Goal: Task Accomplishment & Management: Complete application form

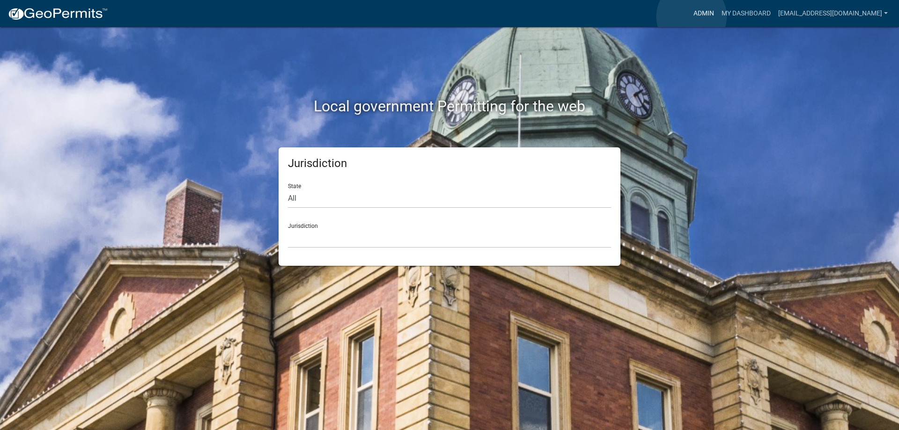
click at [691, 16] on link "Admin" at bounding box center [703, 14] width 28 height 18
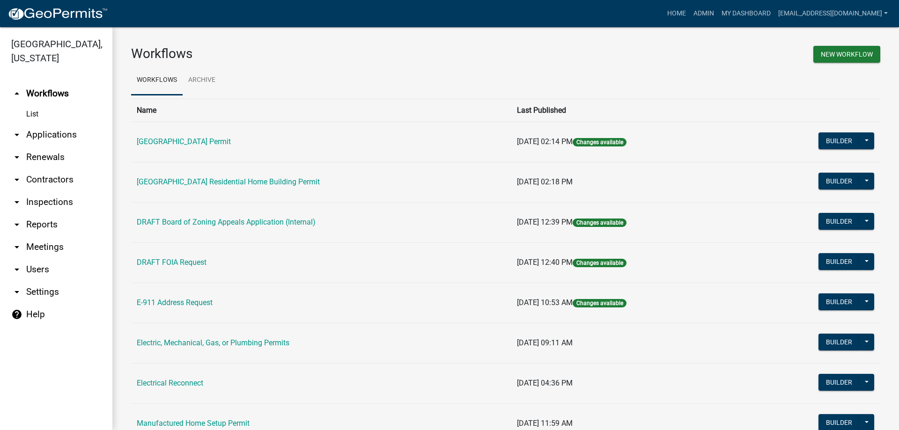
click at [62, 137] on link "arrow_drop_down Applications" at bounding box center [56, 135] width 112 height 22
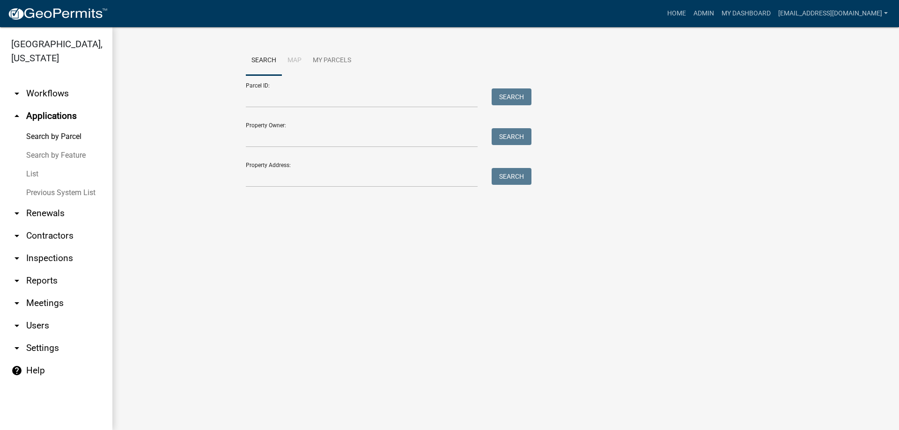
click at [28, 176] on link "List" at bounding box center [56, 174] width 112 height 19
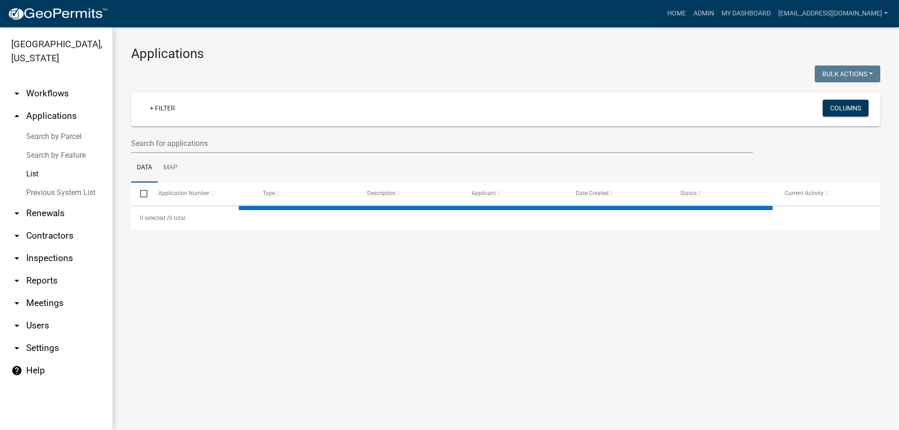
select select "1: 25"
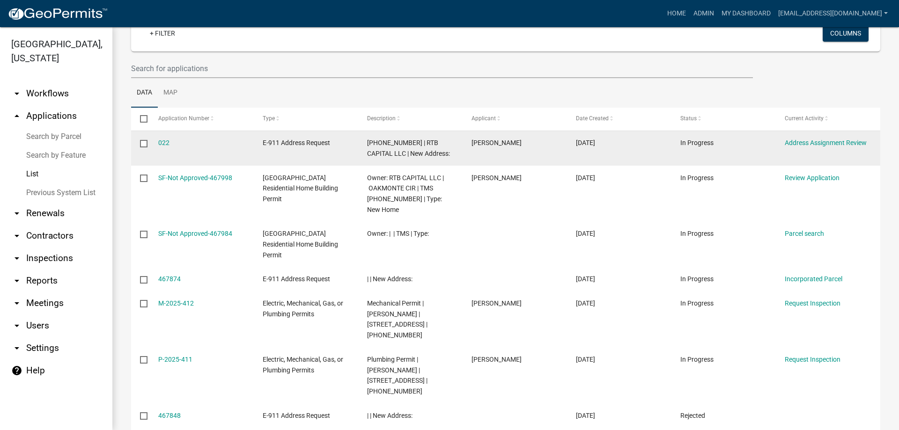
scroll to position [47, 0]
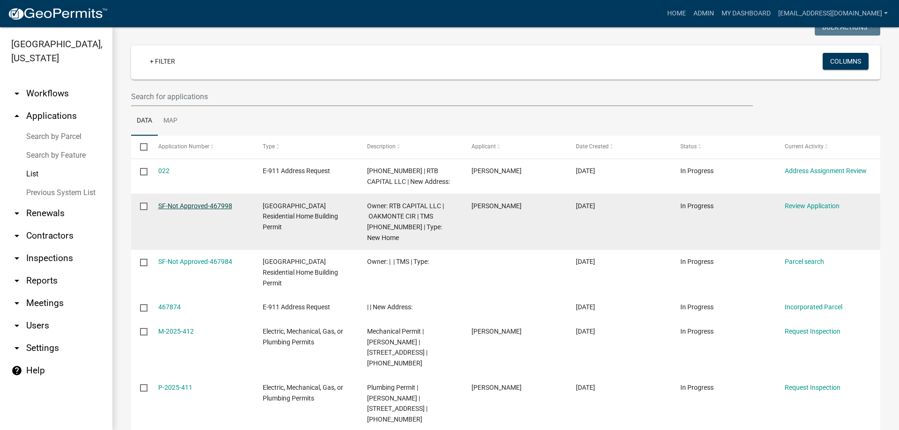
click at [184, 207] on link "SF-Not Approved-467998" at bounding box center [195, 205] width 74 height 7
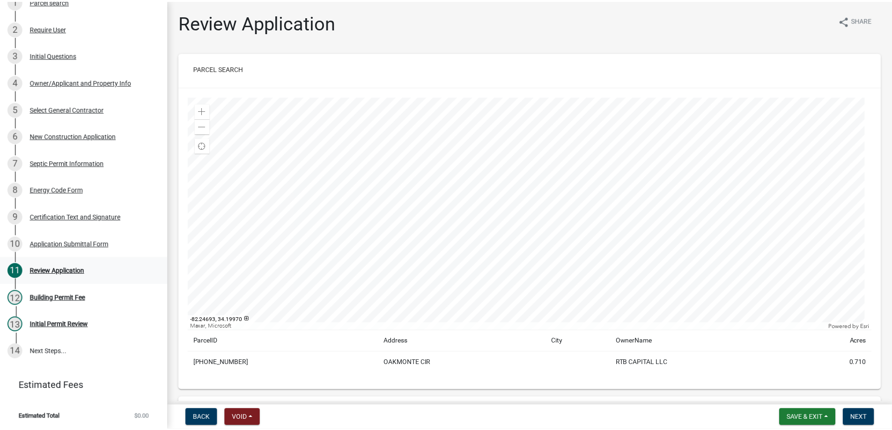
scroll to position [206, 0]
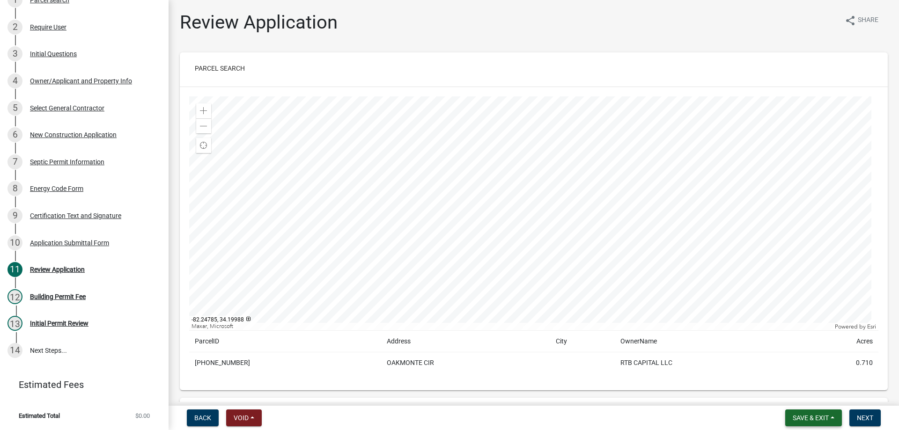
drag, startPoint x: 825, startPoint y: 416, endPoint x: 815, endPoint y: 398, distance: 20.3
click at [825, 416] on span "Save & Exit" at bounding box center [810, 417] width 36 height 7
click at [814, 401] on button "Save & Exit" at bounding box center [804, 393] width 75 height 22
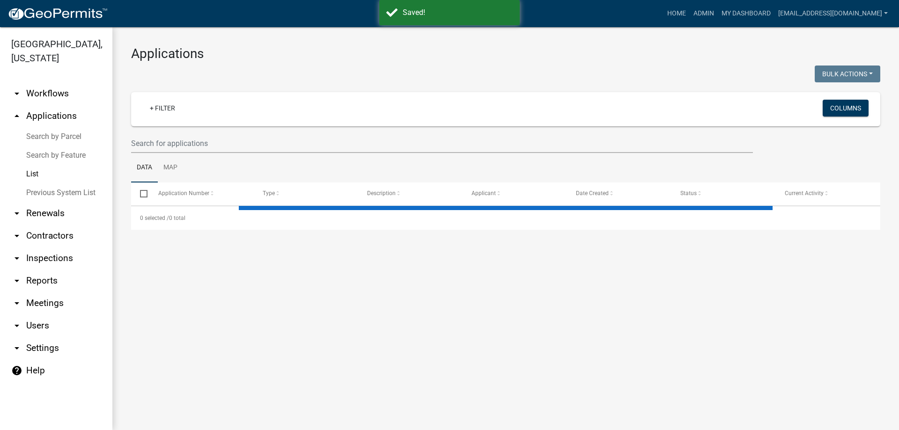
select select "1: 25"
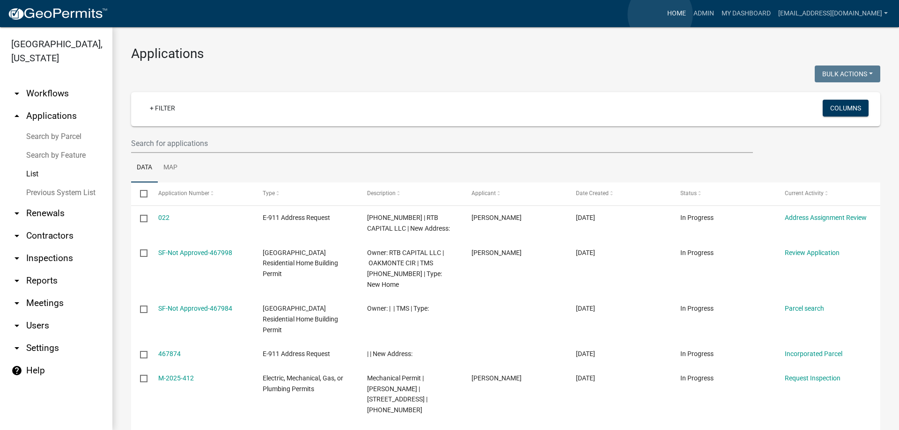
click at [663, 15] on link "Home" at bounding box center [676, 14] width 26 height 18
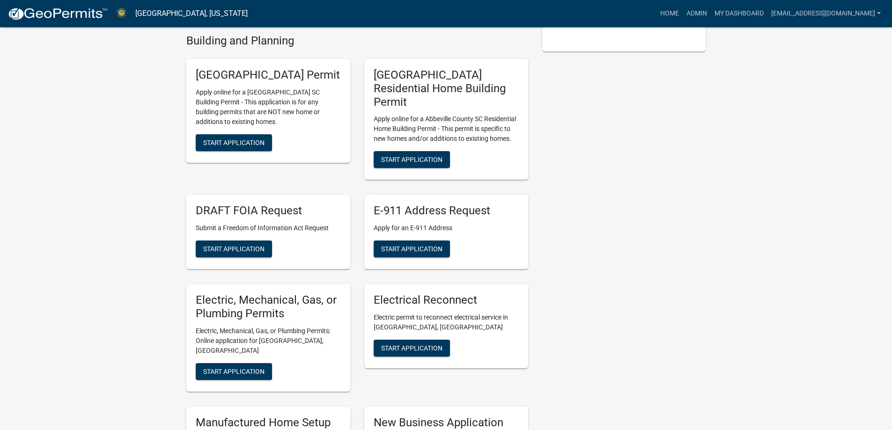
scroll to position [234, 0]
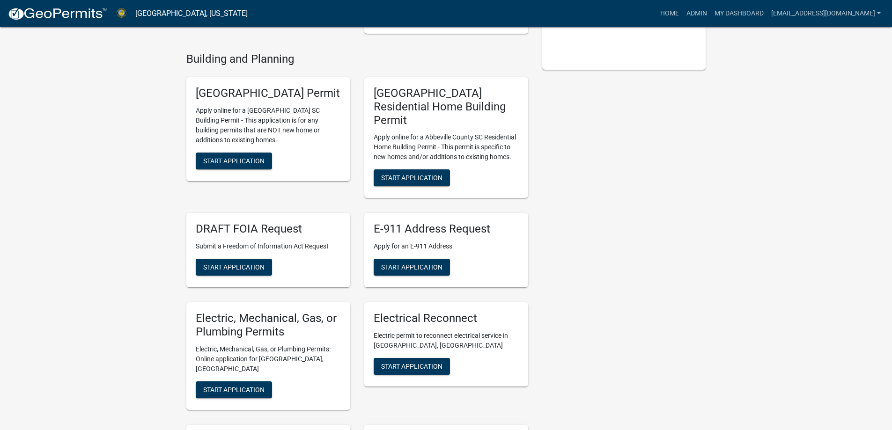
click at [233, 145] on div "[GEOGRAPHIC_DATA] Permit Apply online for a [GEOGRAPHIC_DATA] SC Building Permi…" at bounding box center [268, 129] width 164 height 104
click at [228, 153] on button "Start Application" at bounding box center [234, 161] width 76 height 17
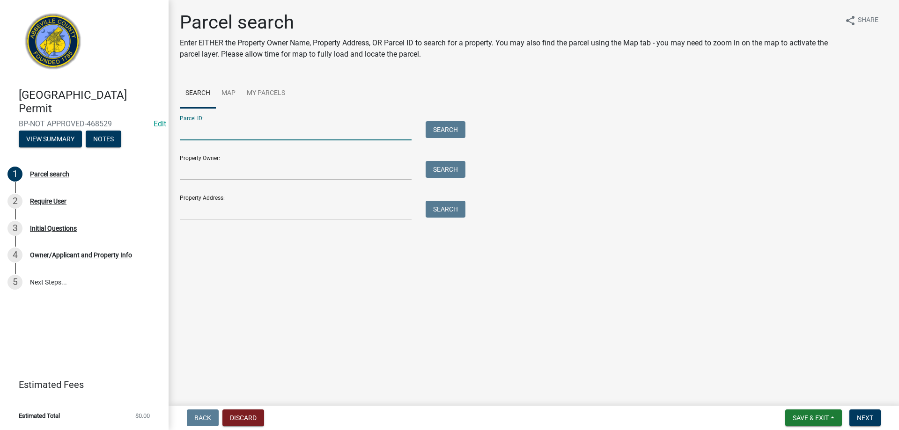
click at [198, 139] on input "Parcel ID:" at bounding box center [296, 130] width 232 height 19
type input "[PHONE_NUMBER]"
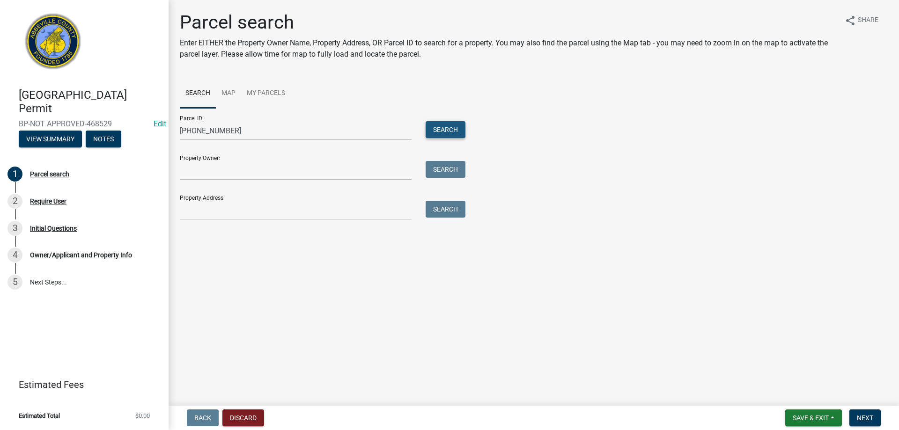
click at [458, 131] on button "Search" at bounding box center [445, 129] width 40 height 17
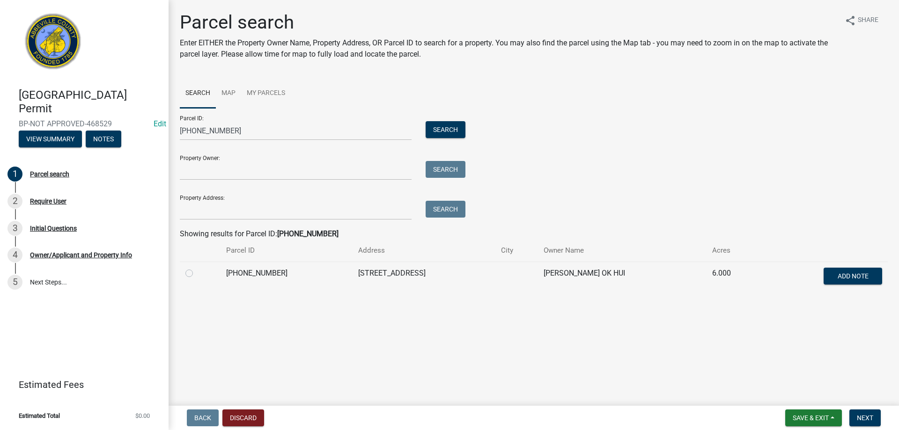
click at [178, 273] on div "Parcel search Enter EITHER the Property Owner Name, Property Address, OR Parcel…" at bounding box center [534, 156] width 722 height 290
click at [183, 274] on td at bounding box center [200, 277] width 41 height 31
click at [189, 277] on div at bounding box center [199, 273] width 29 height 11
click at [197, 268] on label at bounding box center [197, 268] width 0 height 0
click at [197, 274] on input "radio" at bounding box center [200, 271] width 6 height 6
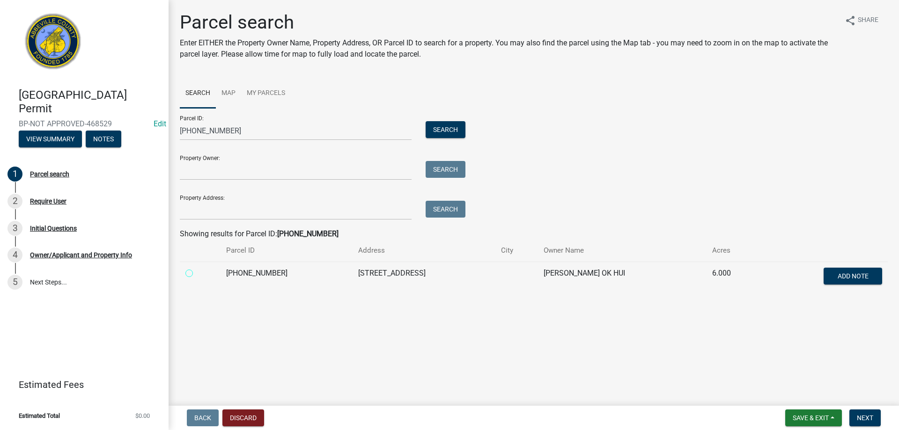
radio input "true"
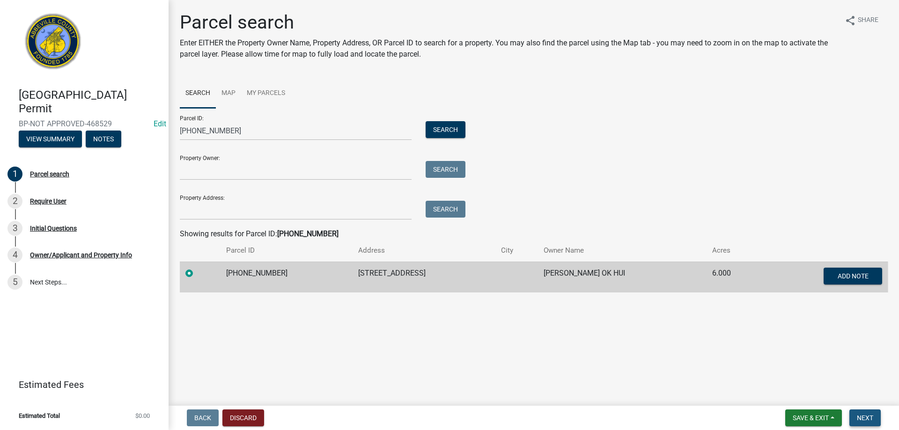
click at [856, 416] on span "Next" at bounding box center [864, 417] width 16 height 7
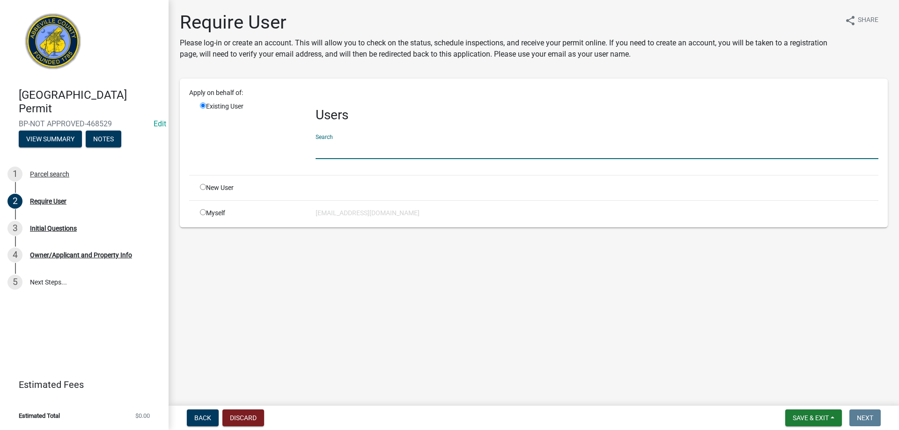
click at [357, 152] on input "text" at bounding box center [596, 149] width 563 height 19
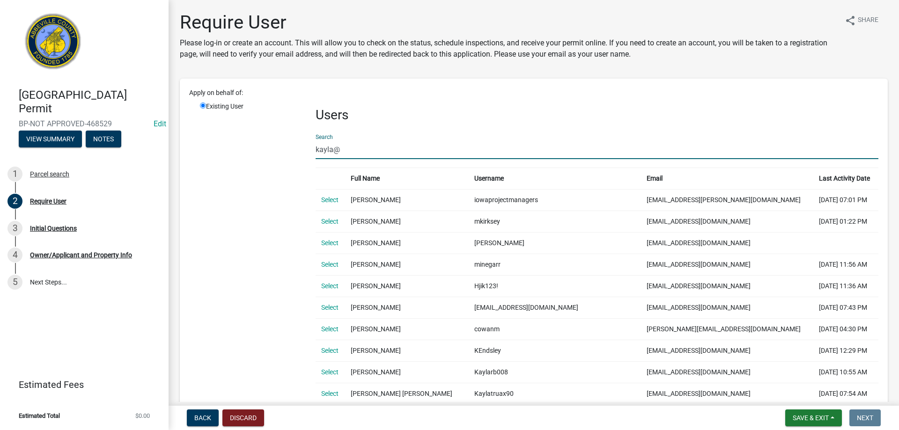
type input "kayla@t"
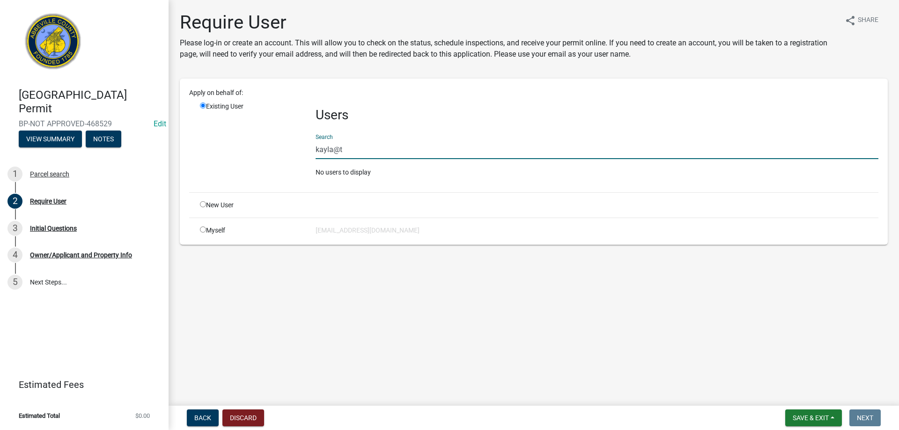
drag, startPoint x: 357, startPoint y: 152, endPoint x: 298, endPoint y: 146, distance: 58.8
click at [298, 146] on div "Existing User Users Search kayla@t No users to display" at bounding box center [539, 143] width 692 height 83
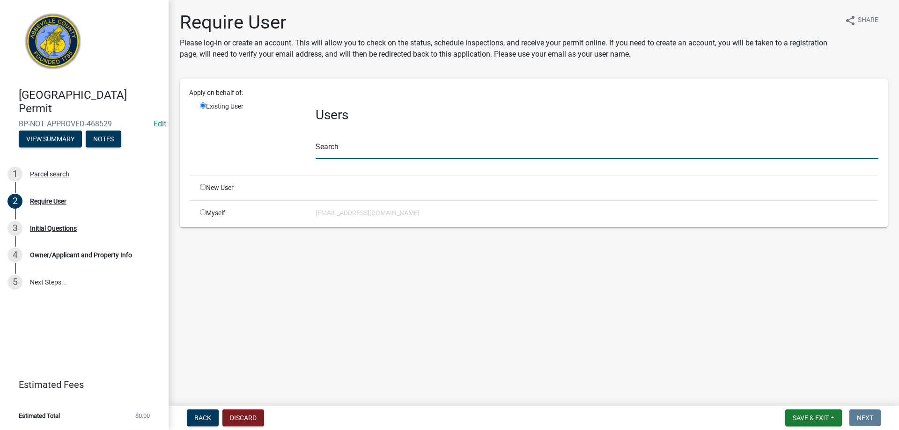
click at [340, 152] on input "text" at bounding box center [596, 149] width 563 height 19
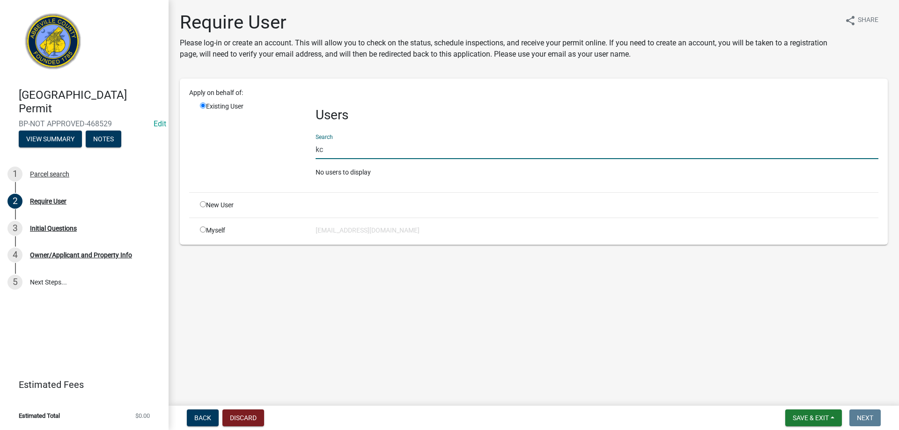
type input "k"
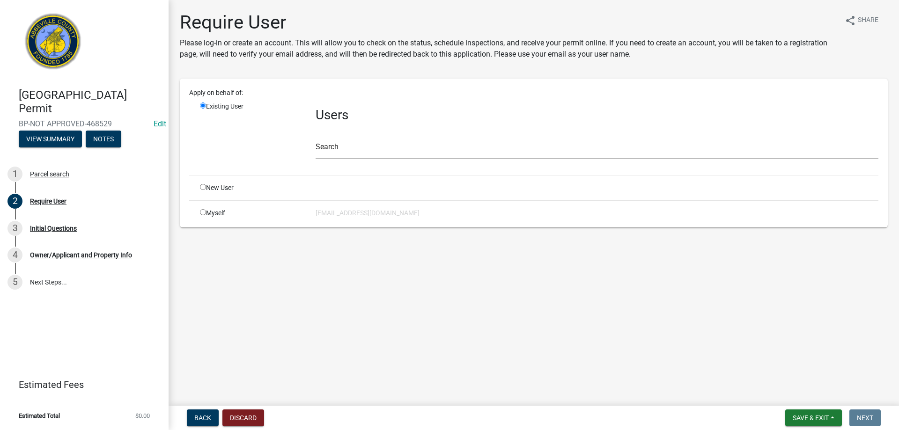
click at [204, 214] on input "radio" at bounding box center [203, 212] width 6 height 6
radio input "true"
radio input "false"
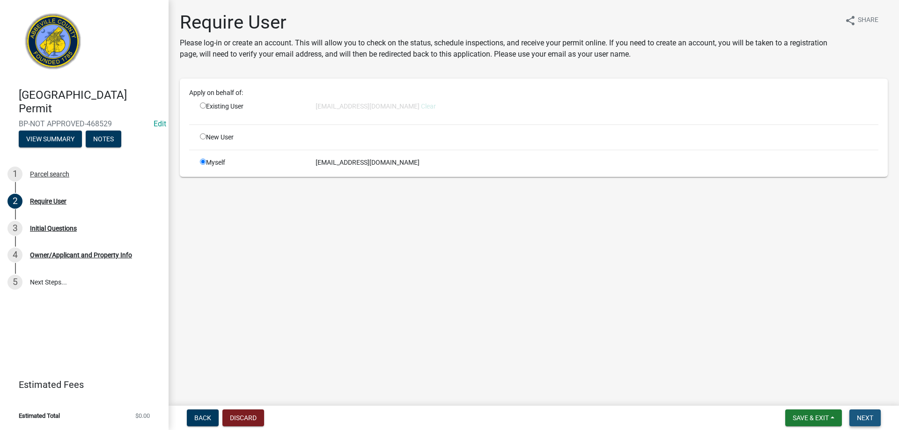
click at [856, 416] on button "Next" at bounding box center [864, 418] width 31 height 17
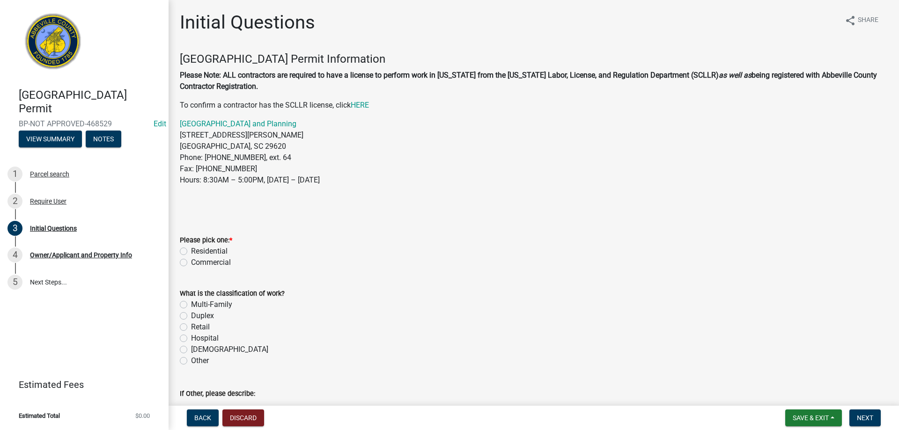
click at [191, 250] on label "Residential" at bounding box center [209, 251] width 37 height 11
click at [191, 250] on input "Residential" at bounding box center [194, 249] width 6 height 6
radio input "true"
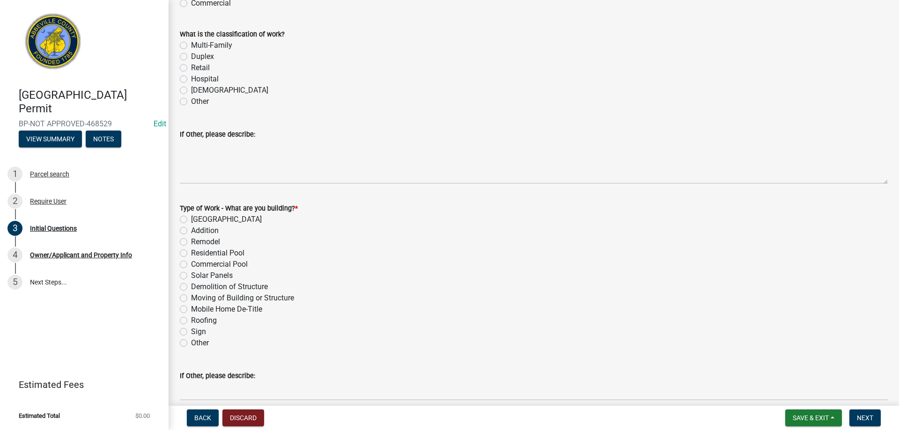
scroll to position [281, 0]
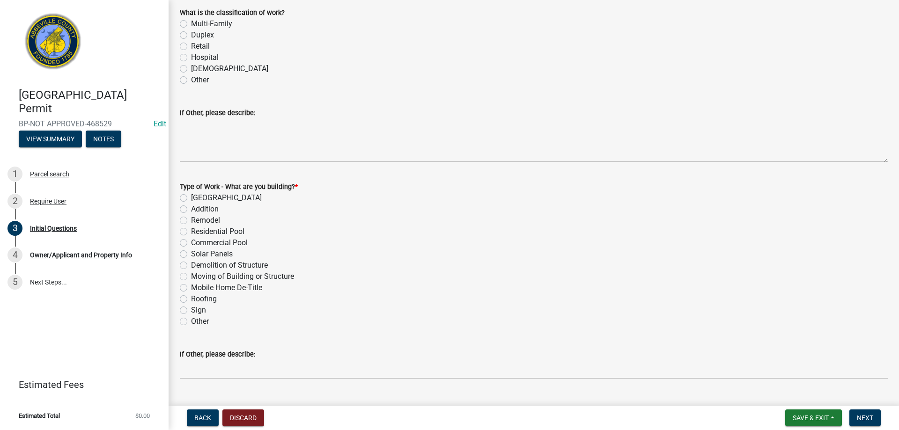
click at [191, 290] on label "Mobile Home De-Title" at bounding box center [226, 287] width 71 height 11
click at [191, 288] on input "Mobile Home De-Title" at bounding box center [194, 285] width 6 height 6
radio input "true"
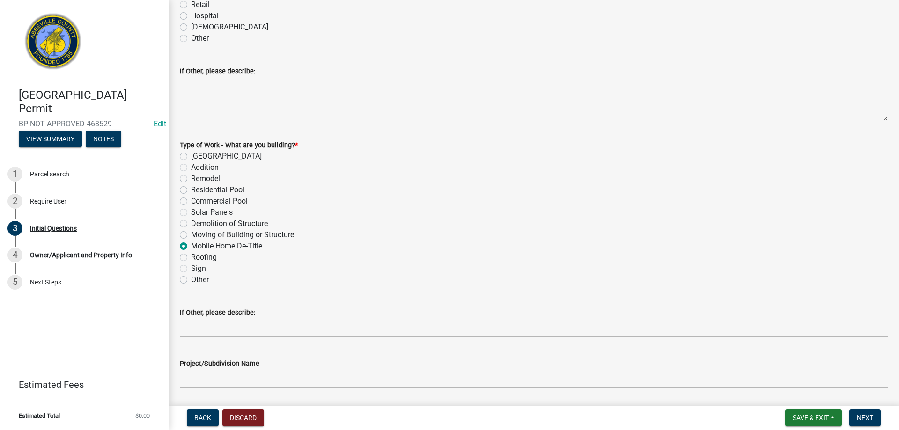
scroll to position [406, 0]
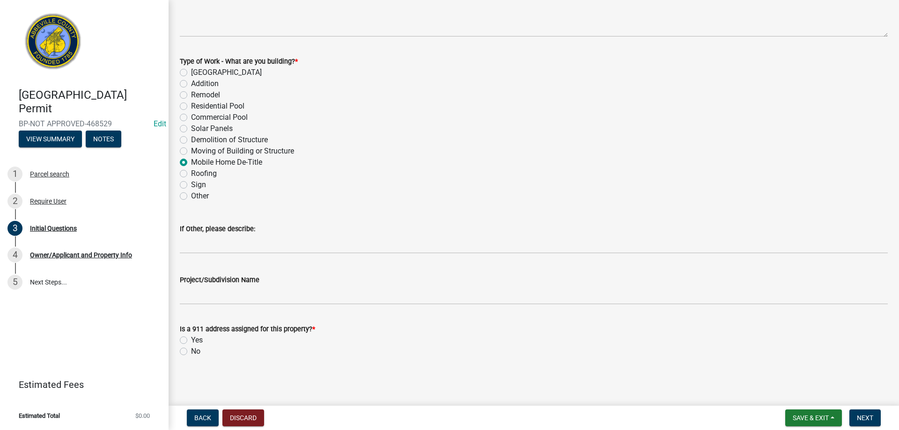
click at [191, 337] on label "Yes" at bounding box center [197, 340] width 12 height 11
click at [191, 337] on input "Yes" at bounding box center [194, 338] width 6 height 6
radio input "true"
click at [862, 413] on button "Next" at bounding box center [864, 418] width 31 height 17
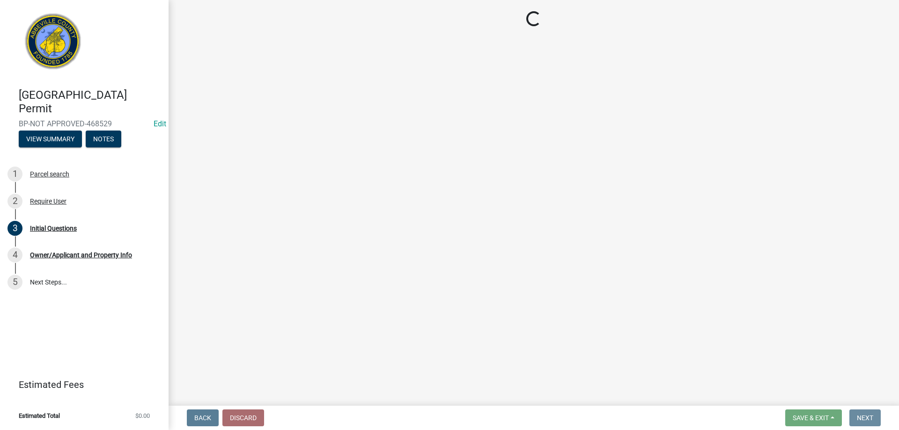
scroll to position [0, 0]
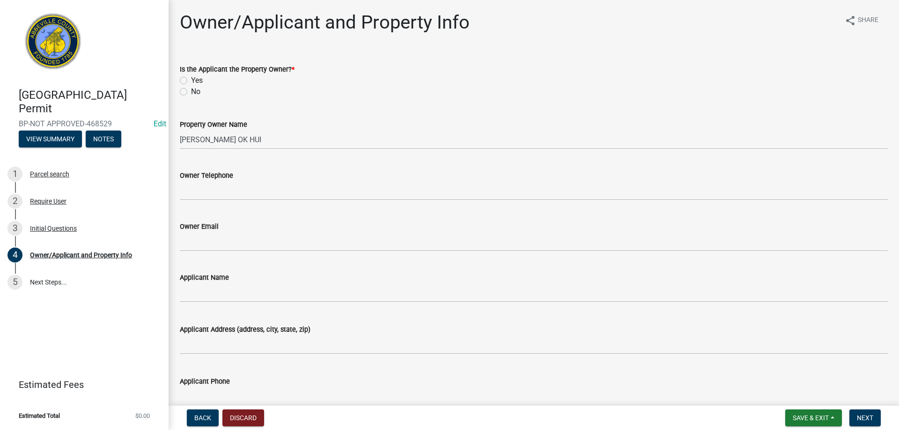
click at [191, 93] on label "No" at bounding box center [195, 91] width 9 height 11
click at [191, 92] on input "No" at bounding box center [194, 89] width 6 height 6
radio input "true"
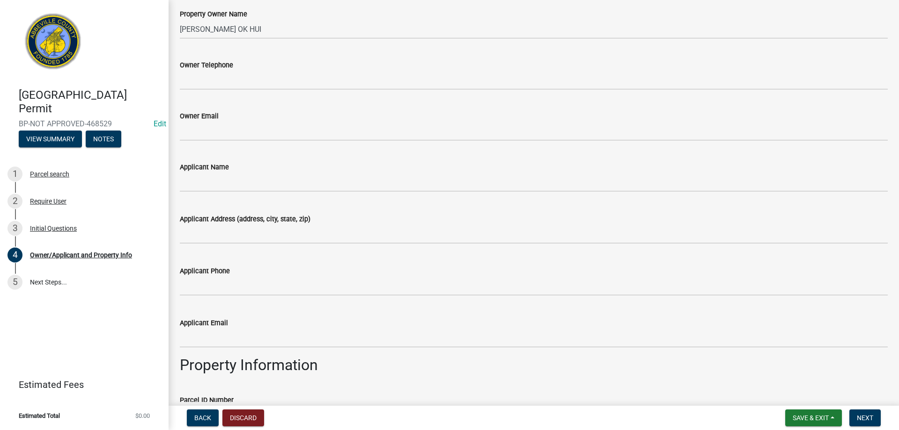
scroll to position [140, 0]
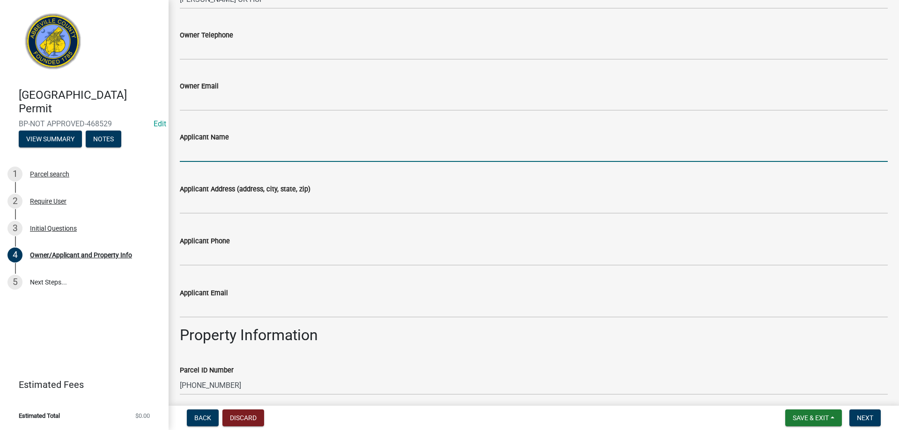
click at [217, 159] on input "Applicant Name" at bounding box center [534, 152] width 708 height 19
type input "[PERSON_NAME] ([PERSON_NAME] & [PERSON_NAME])"
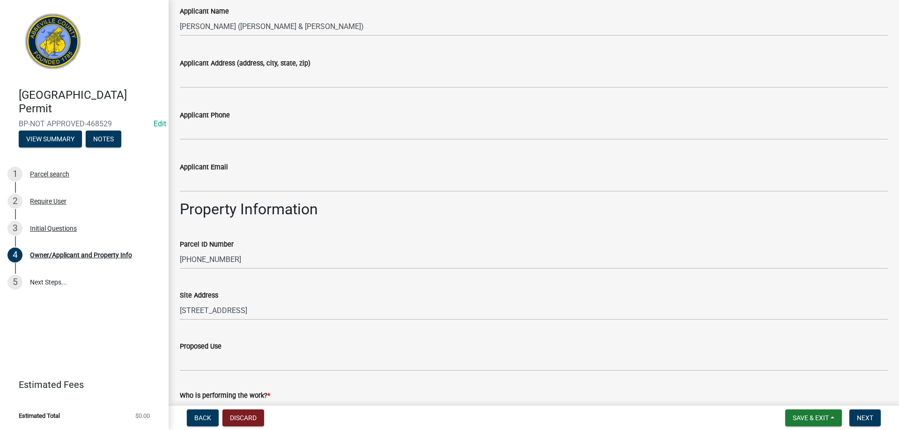
scroll to position [333, 0]
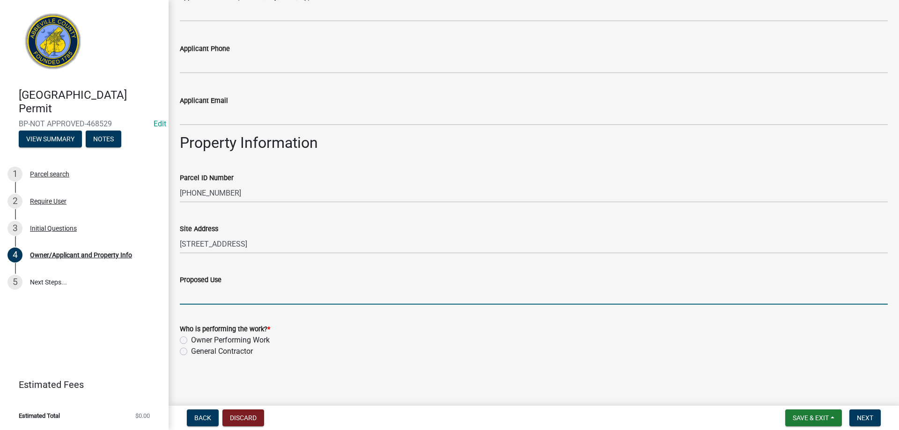
click at [217, 297] on input "Proposed Use" at bounding box center [534, 294] width 708 height 19
type input "Detitle mobile home"
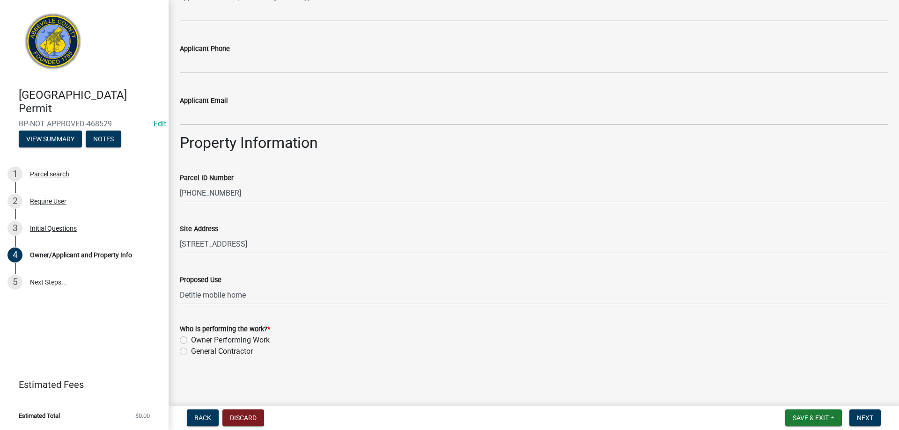
click at [191, 354] on label "General Contractor" at bounding box center [222, 351] width 62 height 11
click at [191, 352] on input "General Contractor" at bounding box center [194, 349] width 6 height 6
radio input "true"
click at [861, 414] on span "Next" at bounding box center [864, 417] width 16 height 7
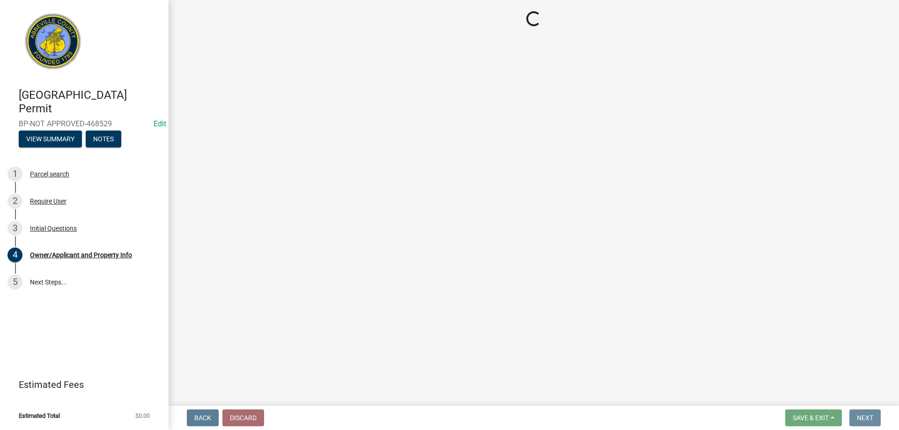
scroll to position [0, 0]
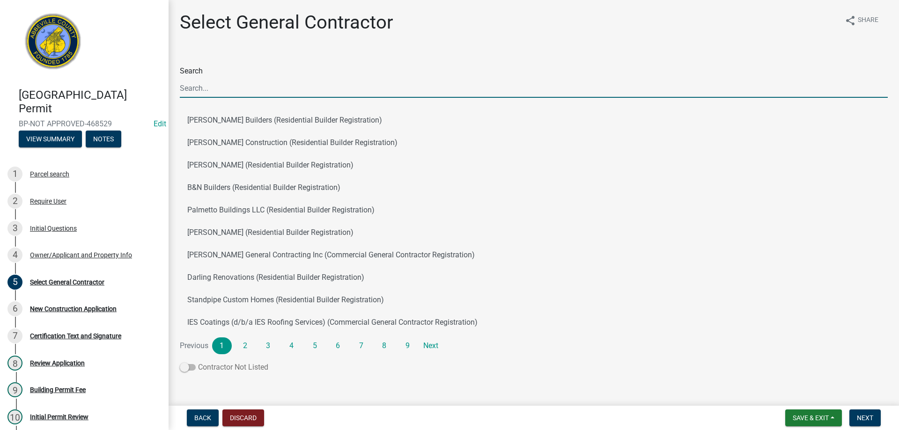
click at [193, 366] on span at bounding box center [188, 367] width 16 height 7
click at [198, 362] on input "Contractor Not Listed" at bounding box center [198, 362] width 0 height 0
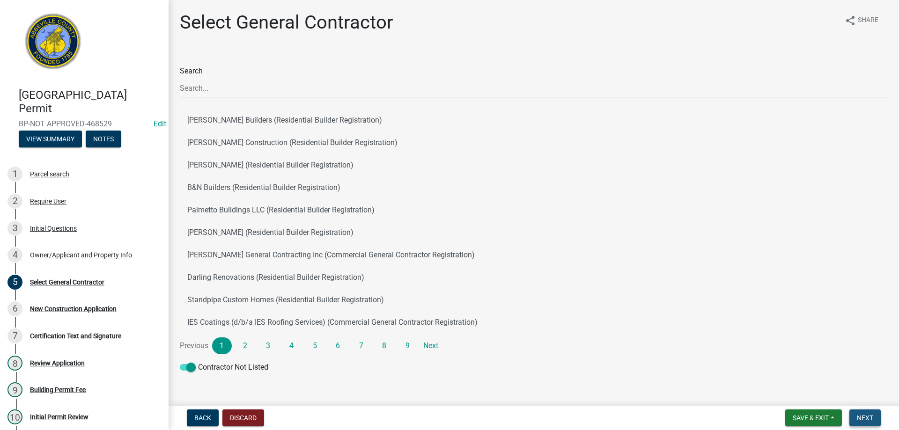
click at [866, 423] on button "Next" at bounding box center [864, 418] width 31 height 17
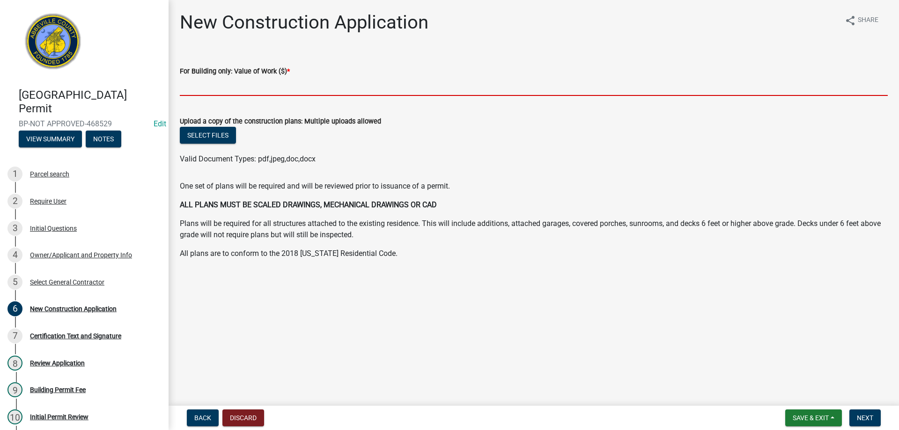
click at [212, 85] on input "text" at bounding box center [534, 86] width 708 height 19
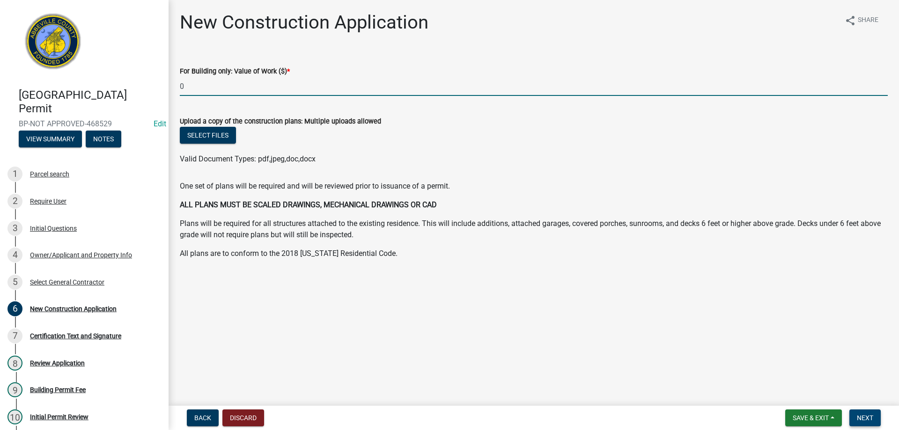
type input "0"
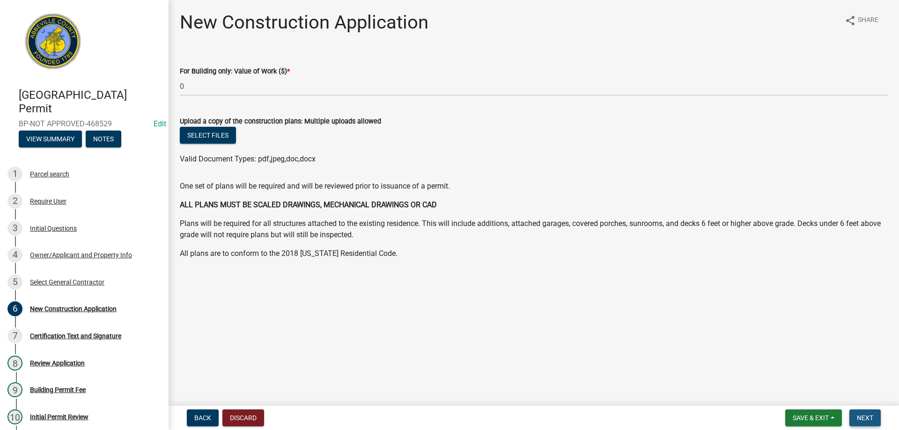
click at [862, 416] on span "Next" at bounding box center [864, 417] width 16 height 7
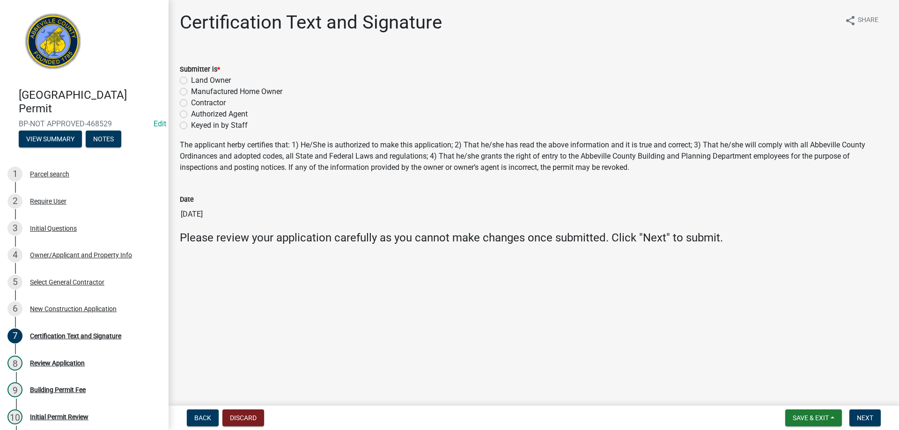
click at [180, 124] on div "Submitter is * Land Owner Manufactured Home Owner Contractor Authorized Agent K…" at bounding box center [534, 91] width 722 height 79
click at [191, 125] on label "Keyed in by Staff" at bounding box center [219, 125] width 57 height 11
click at [191, 125] on input "Keyed in by Staff" at bounding box center [194, 123] width 6 height 6
radio input "true"
click at [857, 418] on span "Next" at bounding box center [864, 417] width 16 height 7
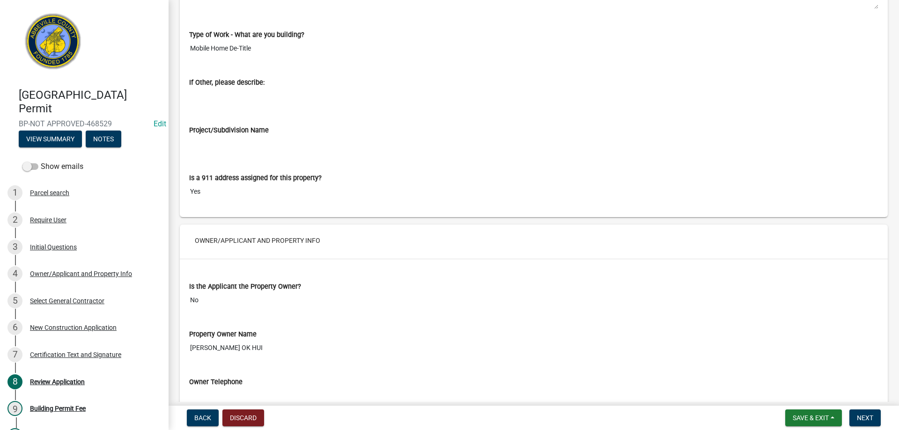
scroll to position [702, 0]
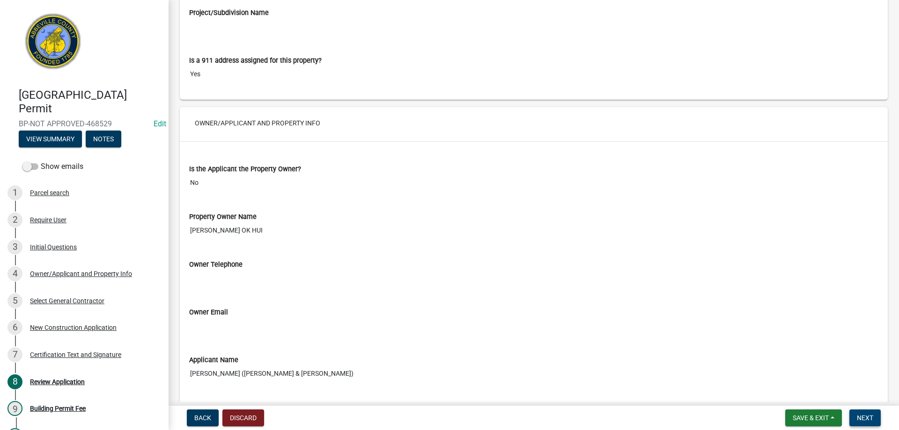
click at [867, 416] on span "Next" at bounding box center [864, 417] width 16 height 7
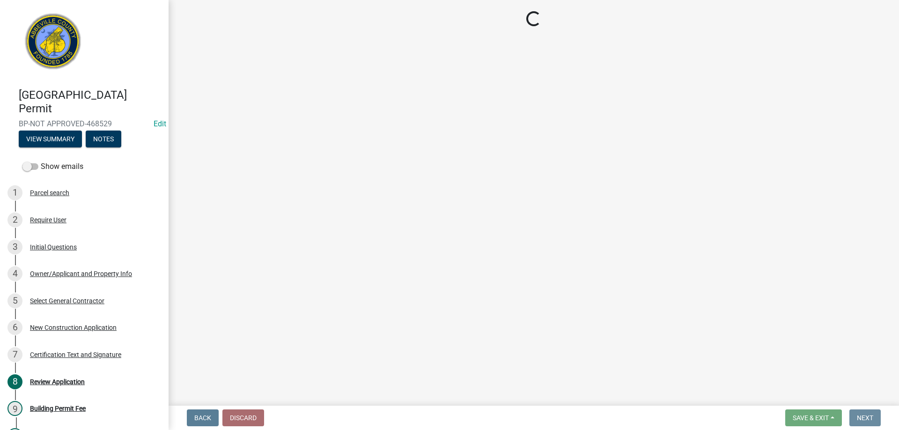
scroll to position [0, 0]
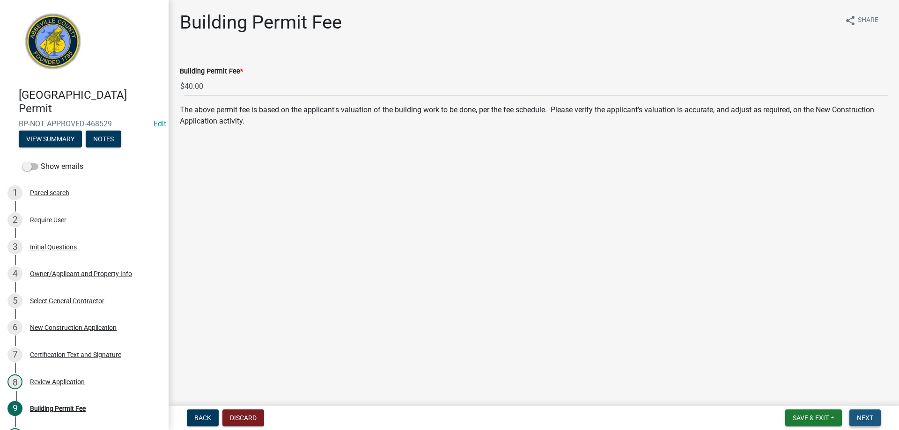
click at [870, 415] on span "Next" at bounding box center [864, 417] width 16 height 7
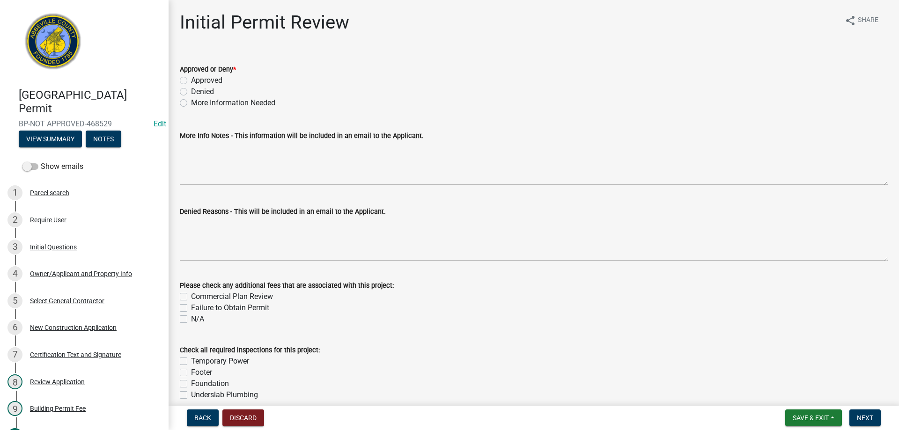
click at [191, 82] on label "Approved" at bounding box center [206, 80] width 31 height 11
click at [191, 81] on input "Approved" at bounding box center [194, 78] width 6 height 6
radio input "true"
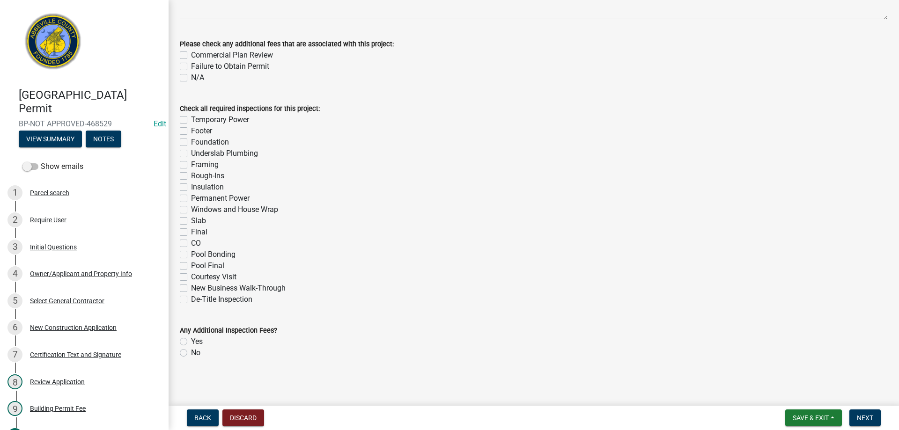
scroll to position [243, 0]
click at [191, 295] on label "De-Title Inspection" at bounding box center [221, 298] width 61 height 11
click at [191, 295] on input "De-Title Inspection" at bounding box center [194, 296] width 6 height 6
checkbox input "true"
checkbox input "false"
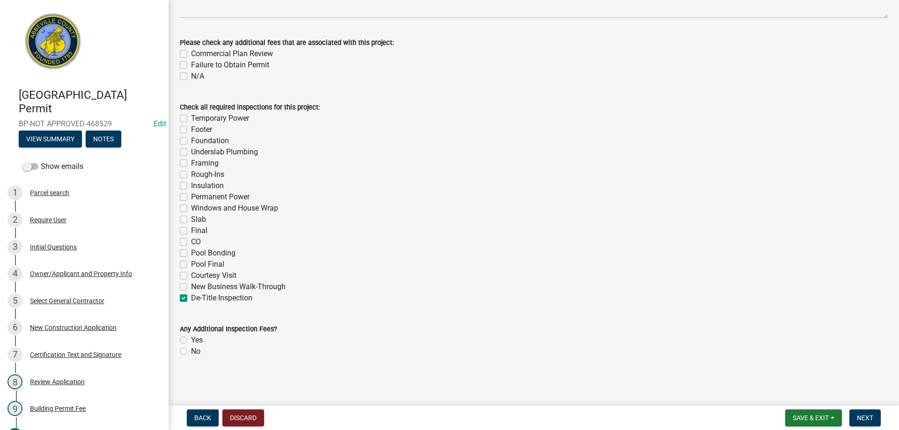
checkbox input "false"
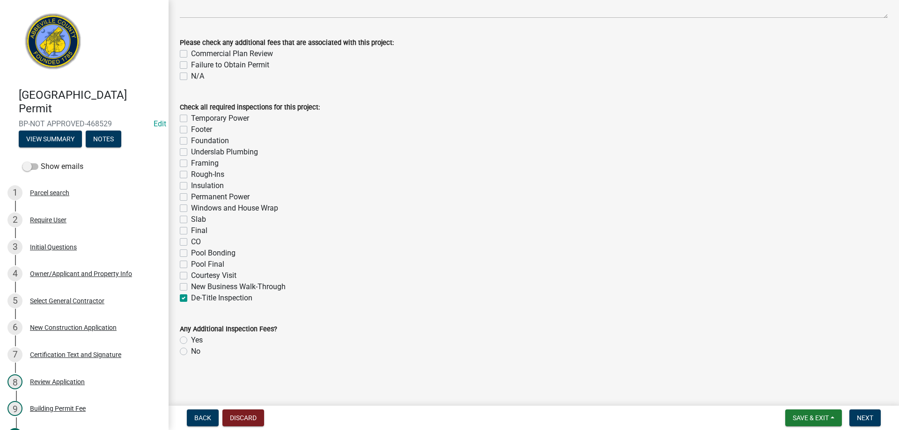
checkbox input "false"
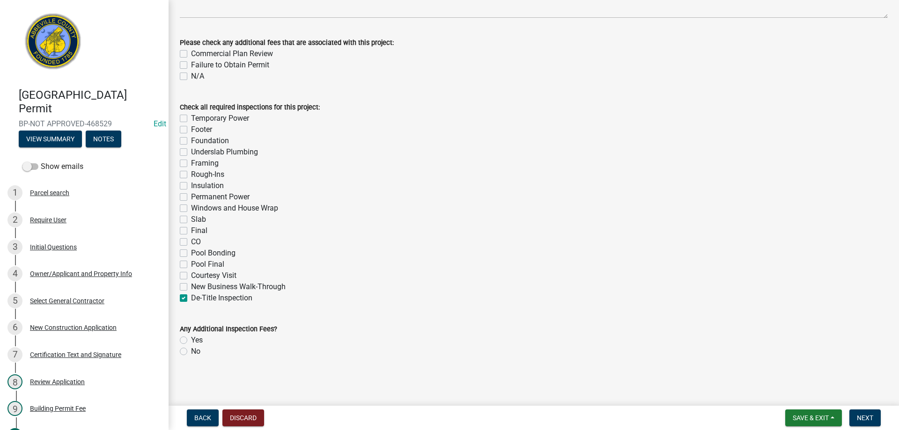
checkbox input "false"
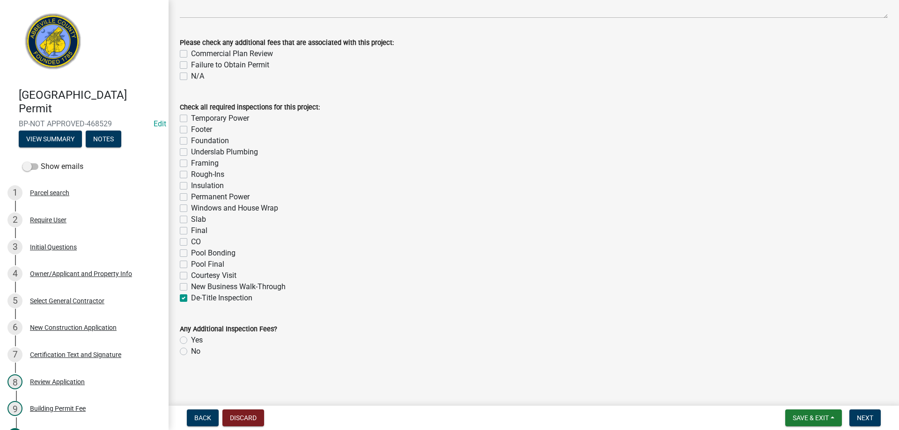
checkbox input "true"
drag, startPoint x: 867, startPoint y: 413, endPoint x: 850, endPoint y: 400, distance: 21.1
click at [867, 413] on button "Next" at bounding box center [864, 418] width 31 height 17
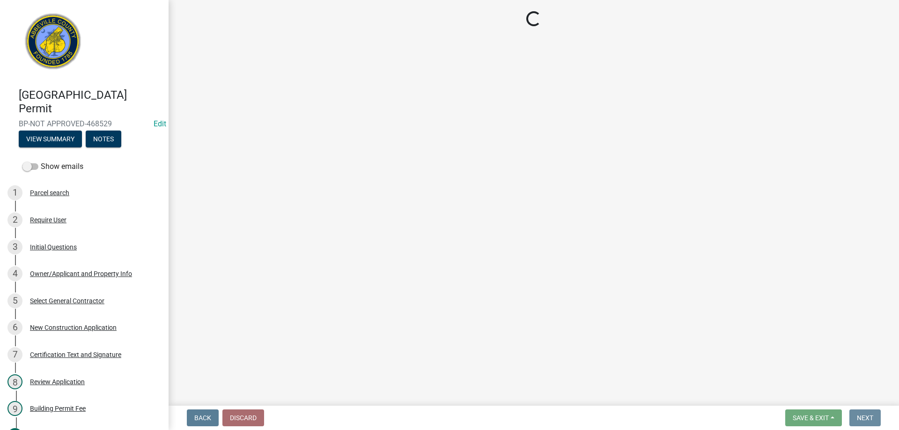
scroll to position [0, 0]
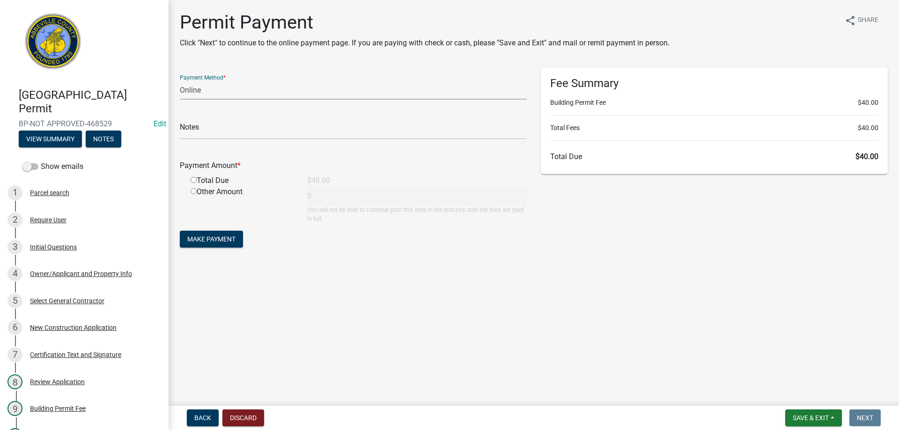
click at [297, 89] on select "Credit Card POS Check Cash Online" at bounding box center [353, 89] width 347 height 19
select select "1: 0"
click at [180, 80] on select "Credit Card POS Check Cash Online" at bounding box center [353, 89] width 347 height 19
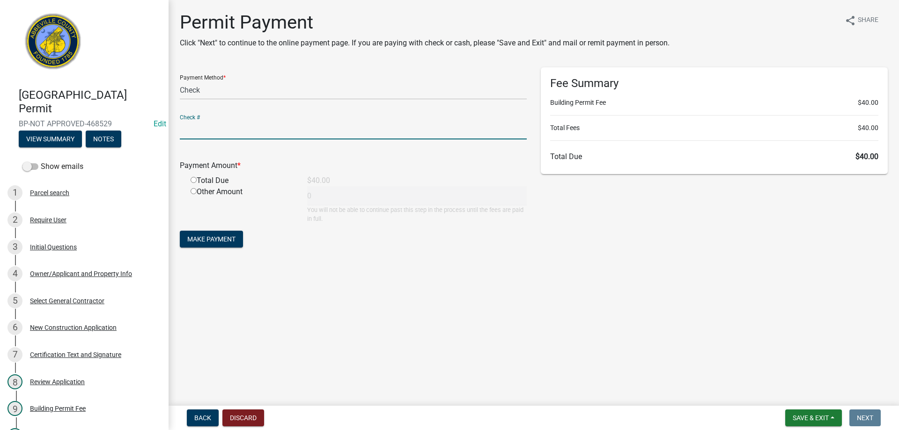
click at [246, 124] on input "text" at bounding box center [353, 129] width 347 height 19
type input "157"
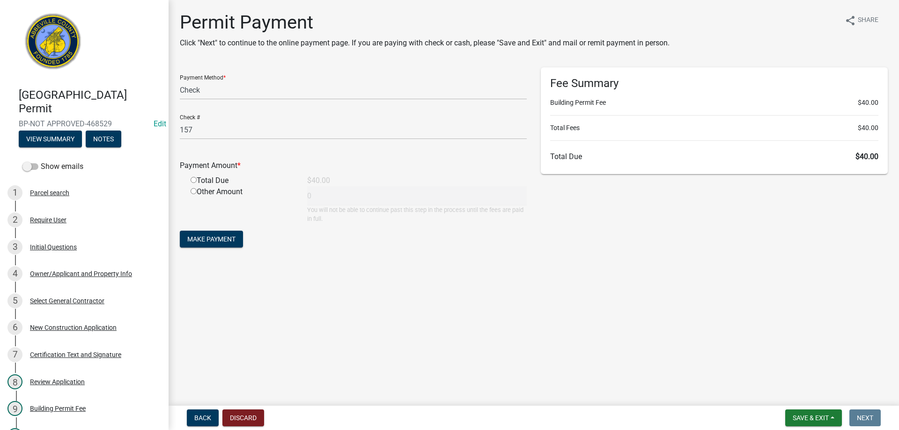
click at [194, 180] on input "radio" at bounding box center [193, 180] width 6 height 6
radio input "true"
type input "40"
click at [220, 241] on span "Make Payment" at bounding box center [211, 238] width 48 height 7
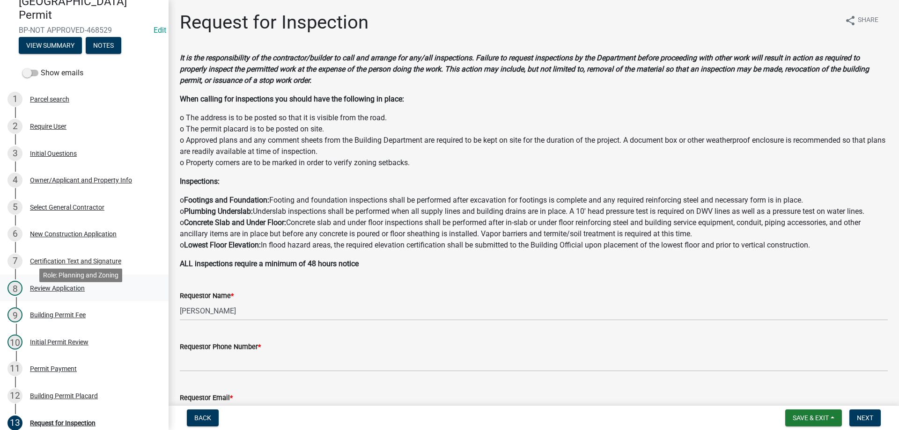
scroll to position [214, 0]
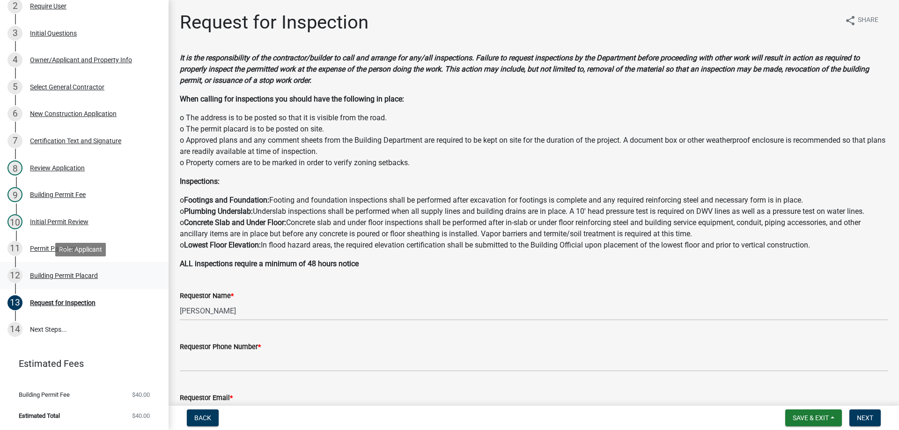
click at [45, 274] on div "Building Permit Placard" at bounding box center [64, 275] width 68 height 7
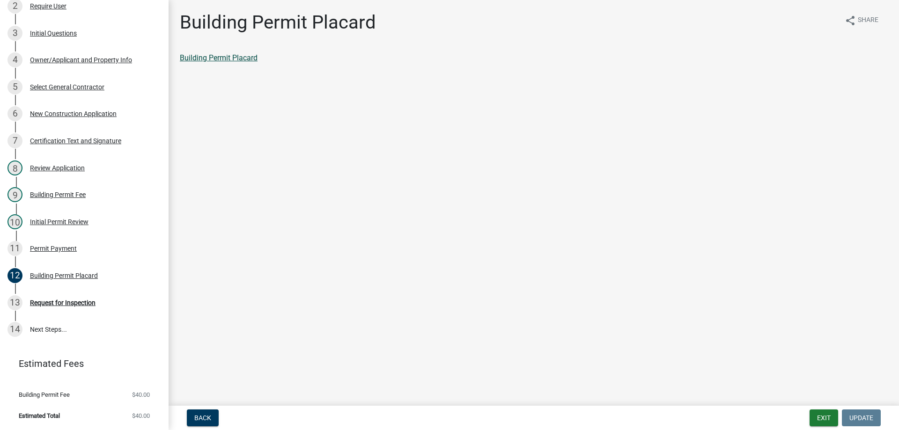
click at [237, 60] on link "Building Permit Placard" at bounding box center [219, 57] width 78 height 9
click at [51, 248] on div "Permit Payment" at bounding box center [53, 248] width 47 height 7
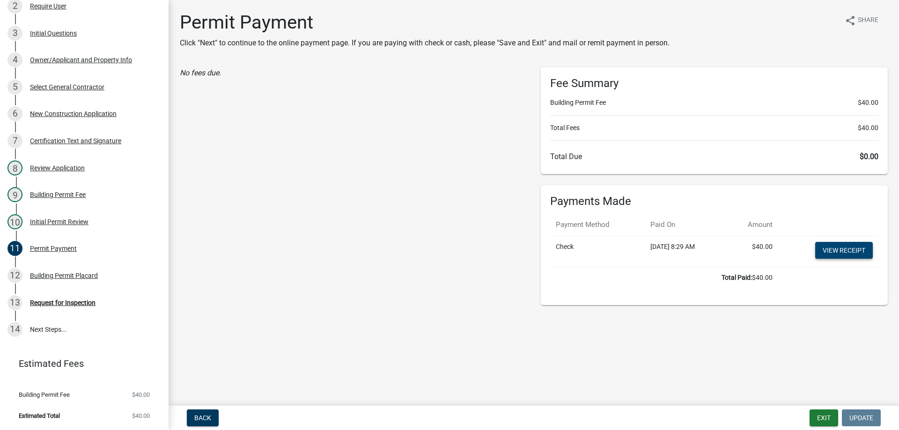
click at [862, 248] on link "View receipt" at bounding box center [844, 250] width 58 height 17
click at [827, 422] on button "Exit" at bounding box center [823, 418] width 29 height 17
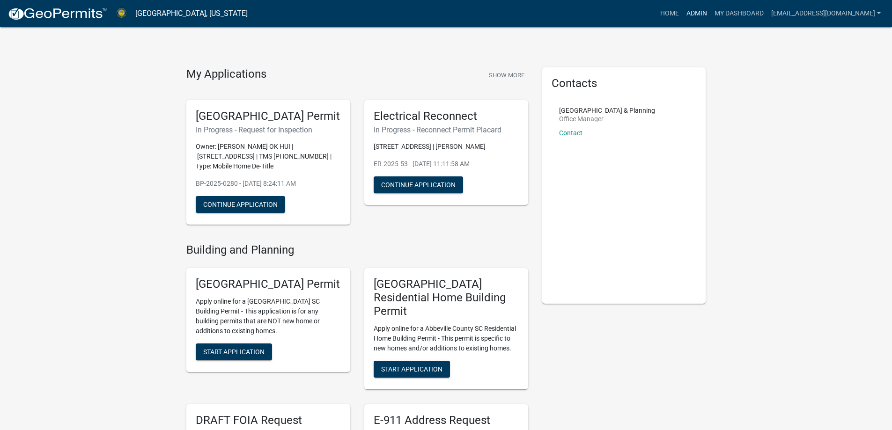
click at [687, 15] on link "Admin" at bounding box center [696, 14] width 28 height 18
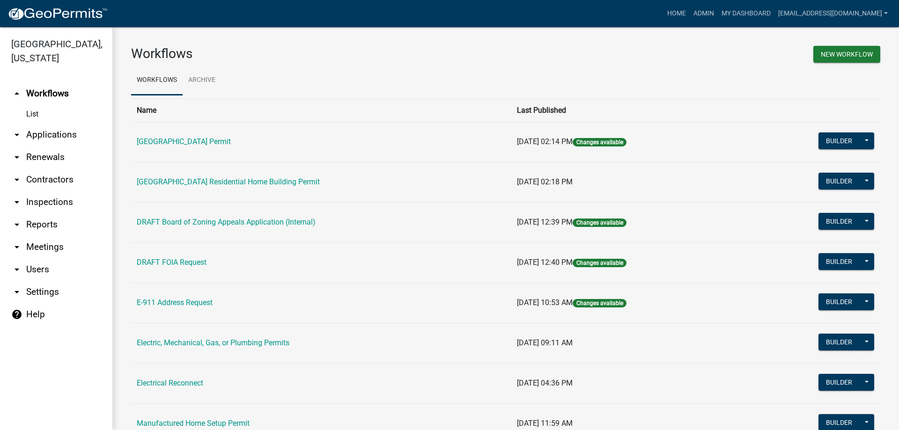
click at [43, 139] on link "arrow_drop_down Applications" at bounding box center [56, 135] width 112 height 22
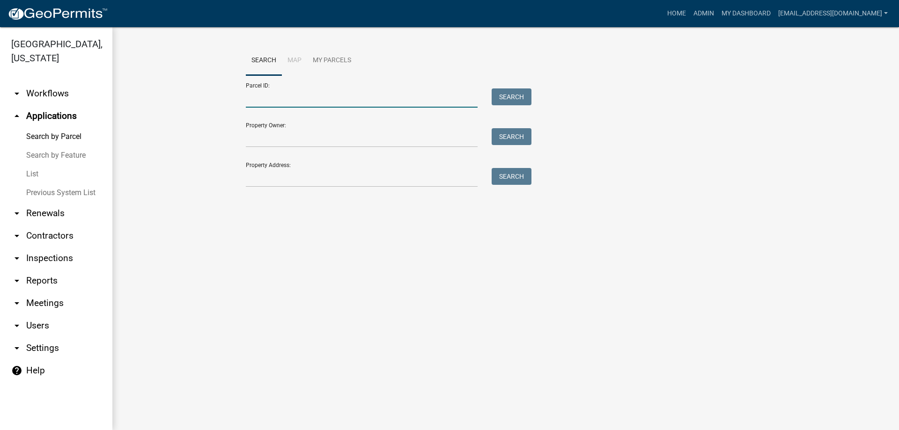
click at [264, 102] on input "Parcel ID:" at bounding box center [362, 97] width 232 height 19
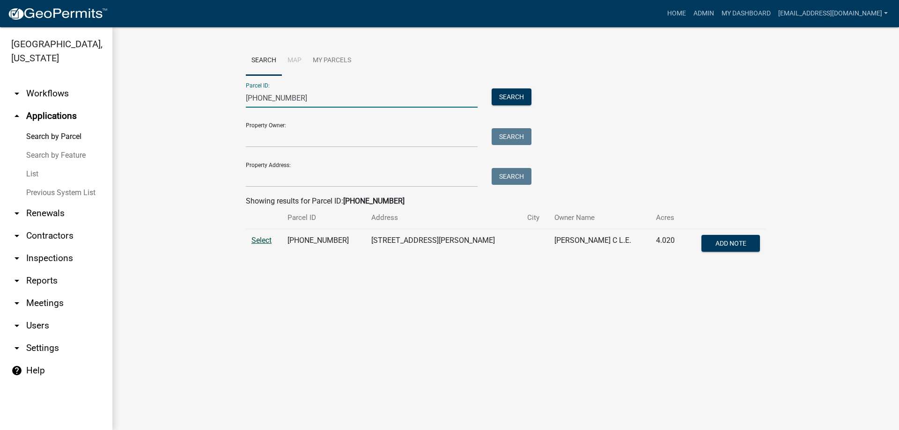
type input "[PHONE_NUMBER]"
click at [256, 243] on span "Select" at bounding box center [261, 240] width 20 height 9
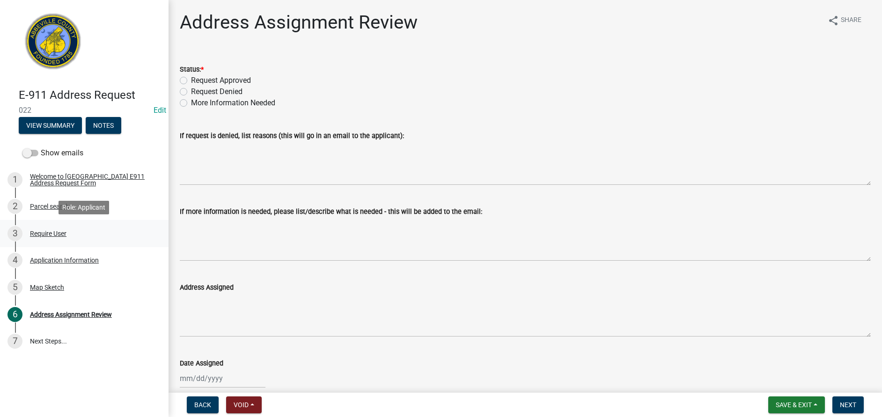
click at [32, 235] on div "Require User" at bounding box center [48, 233] width 37 height 7
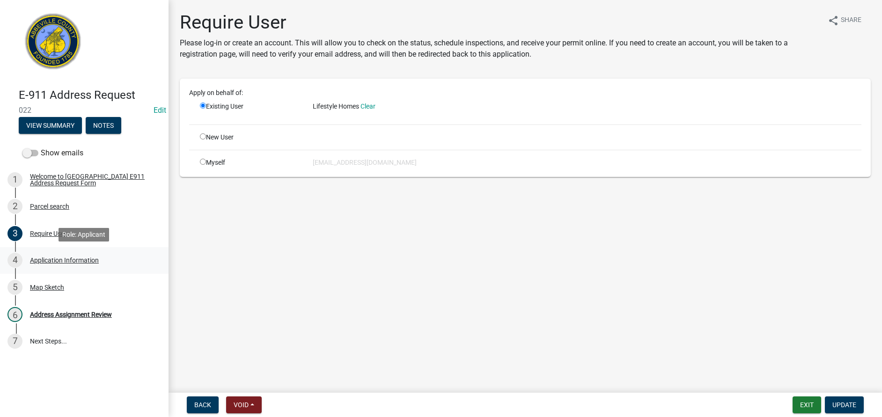
click at [44, 263] on div "Application Information" at bounding box center [64, 260] width 69 height 7
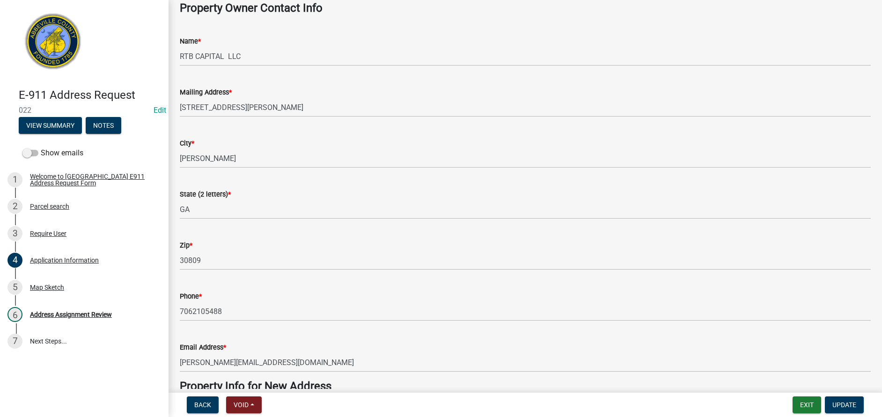
scroll to position [94, 0]
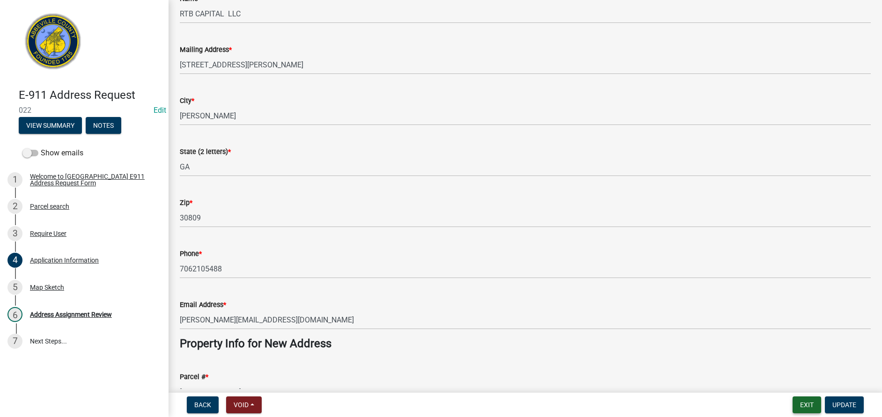
click at [805, 411] on button "Exit" at bounding box center [806, 404] width 29 height 17
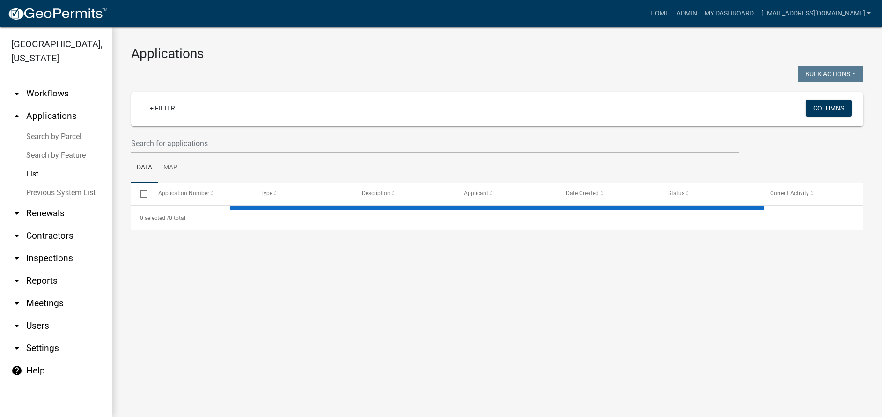
select select "1: 25"
